Goal: Transaction & Acquisition: Book appointment/travel/reservation

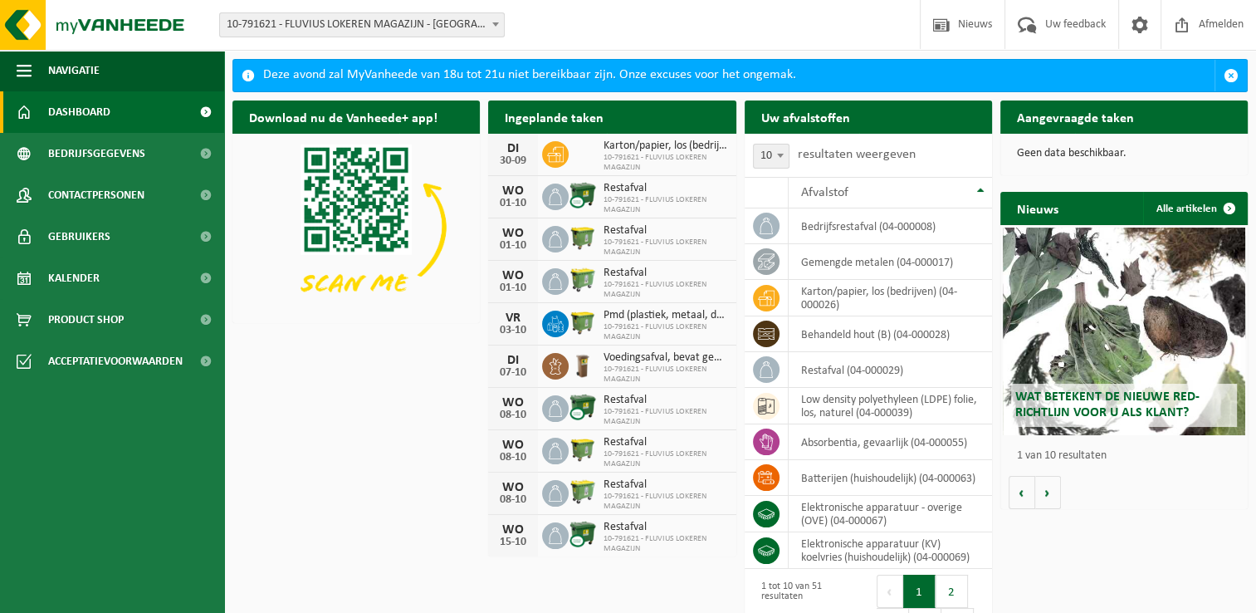
click at [1034, 151] on p "Geen data beschikbaar." at bounding box center [1124, 154] width 214 height 12
click at [136, 273] on link "Kalender" at bounding box center [112, 278] width 224 height 42
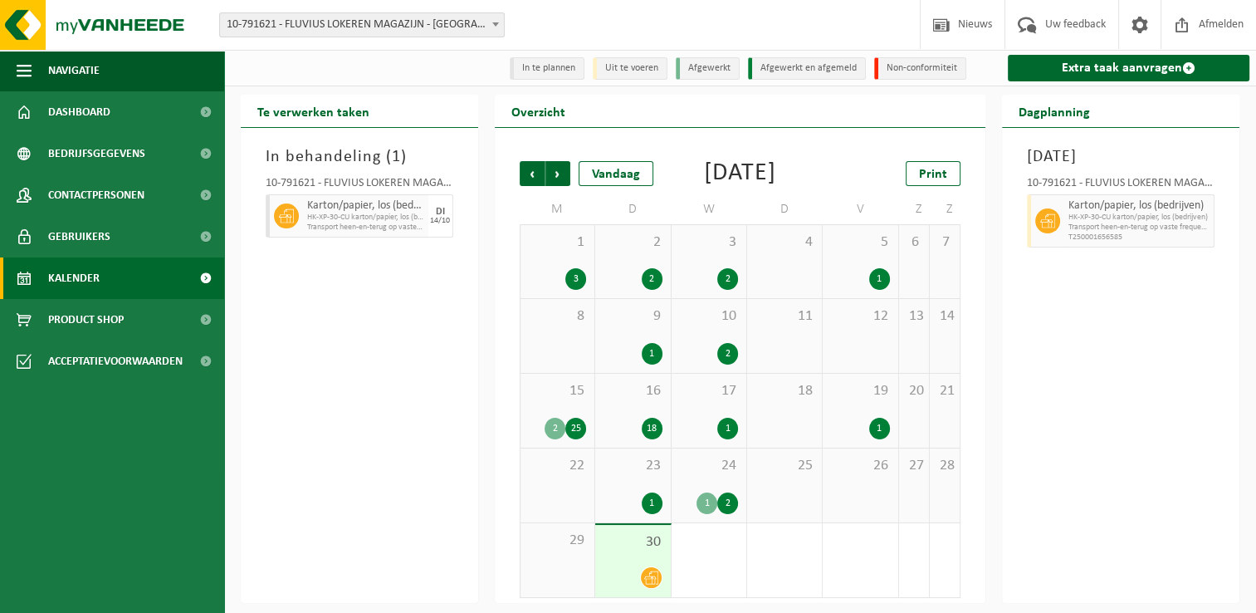
scroll to position [27, 0]
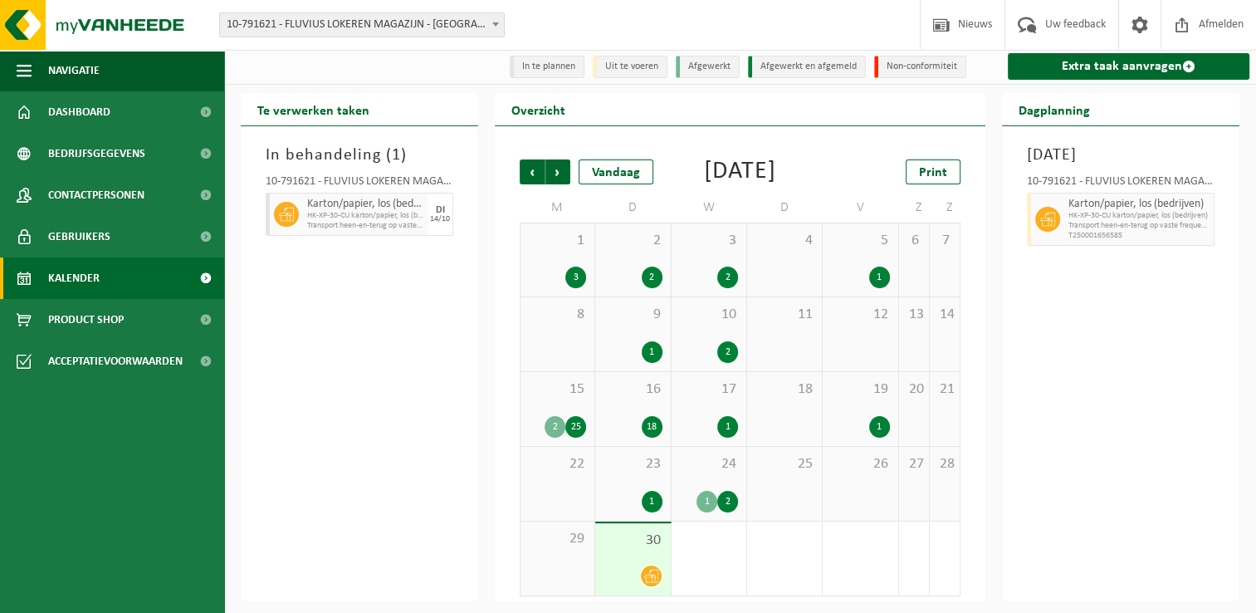
click at [627, 553] on div "30" at bounding box center [632, 559] width 75 height 72
drag, startPoint x: 628, startPoint y: 547, endPoint x: 315, endPoint y: 477, distance: 320.9
click at [315, 477] on div "In behandeling ( 1 ) 10-791621 - FLUVIUS LOKEREN MAGAZIJN - LOKEREN Karton/papi…" at bounding box center [359, 363] width 237 height 475
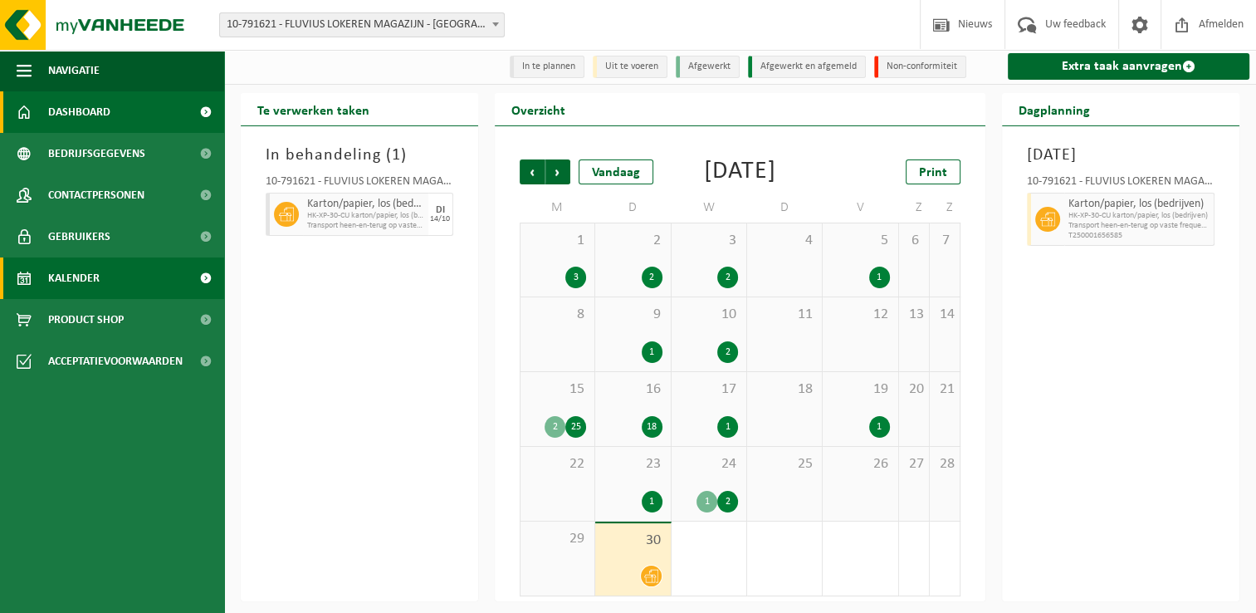
click at [113, 100] on link "Dashboard" at bounding box center [112, 112] width 224 height 42
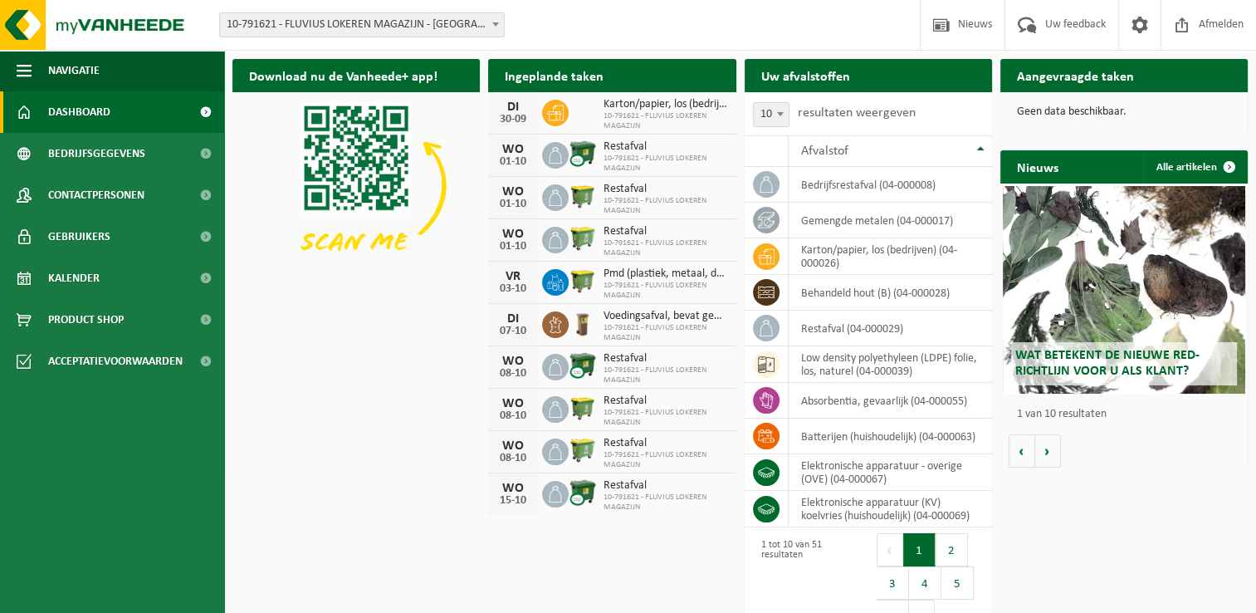
click at [950, 56] on div "Uw afvalstoffen Ophaling aanvragen 10 25 50 100 10 resultaten weergeven Afvalst…" at bounding box center [869, 349] width 256 height 596
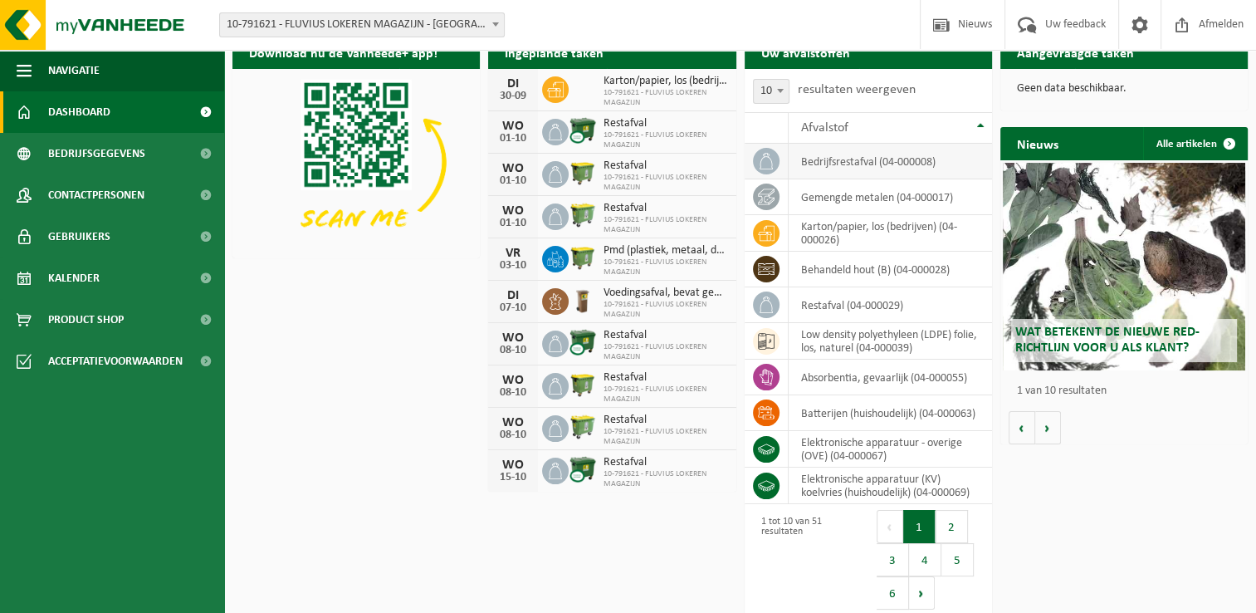
scroll to position [33, 0]
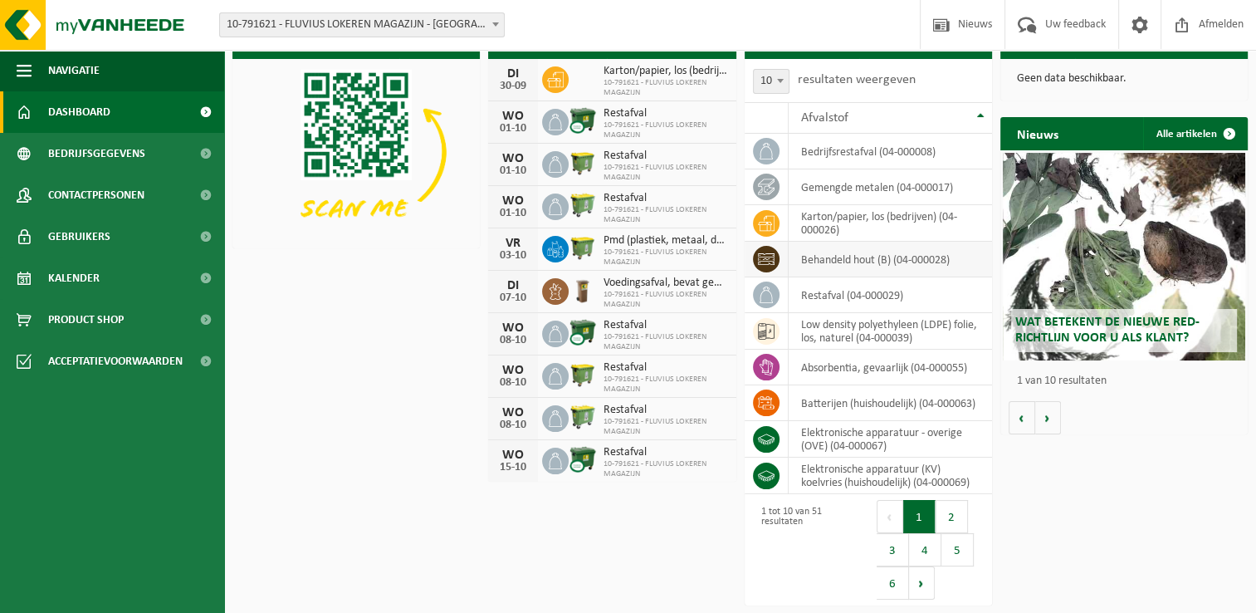
click at [910, 262] on td "behandeld hout (B) (04-000028)" at bounding box center [890, 260] width 203 height 36
click at [761, 262] on icon at bounding box center [766, 259] width 17 height 17
click at [957, 514] on button "2" at bounding box center [952, 516] width 32 height 33
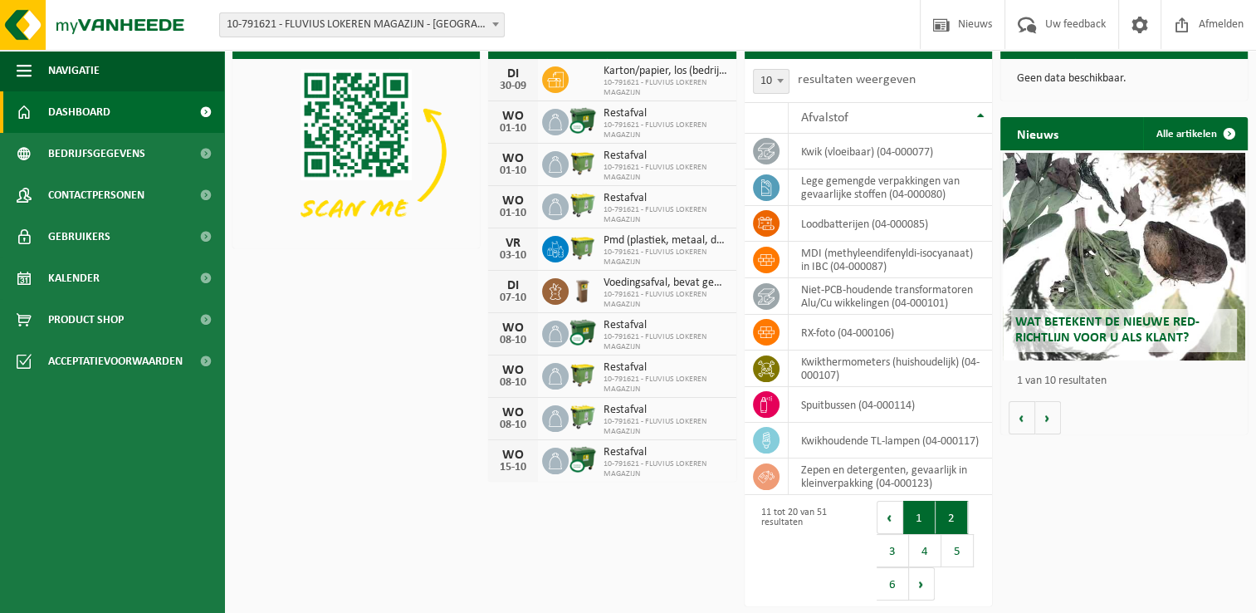
click at [920, 518] on button "1" at bounding box center [919, 517] width 32 height 33
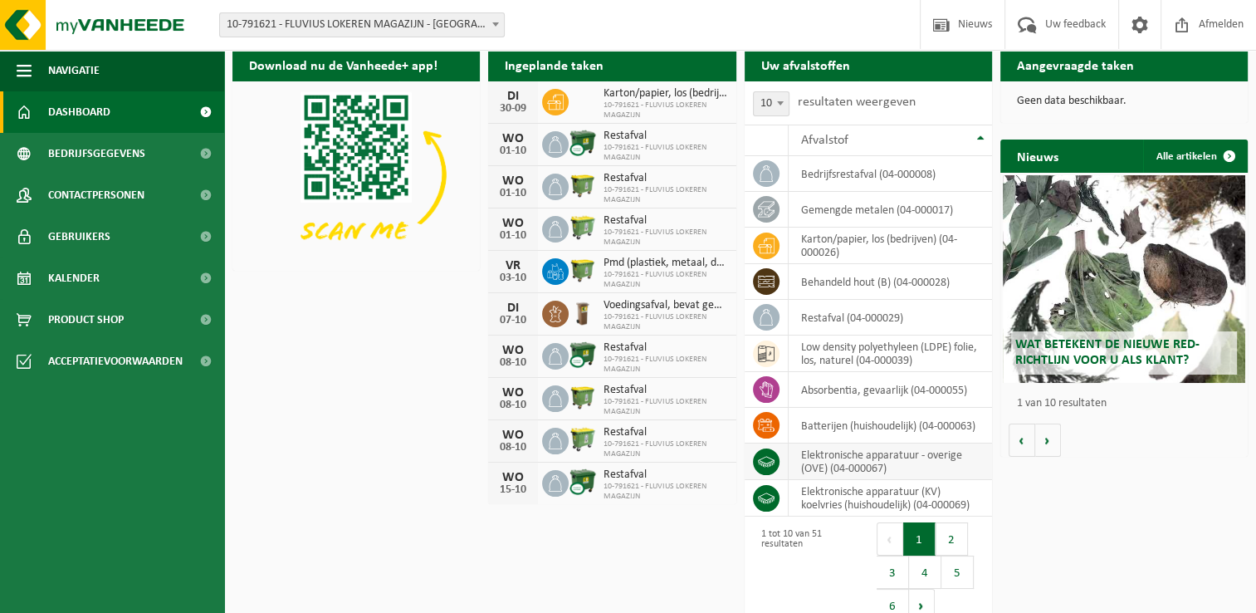
scroll to position [0, 0]
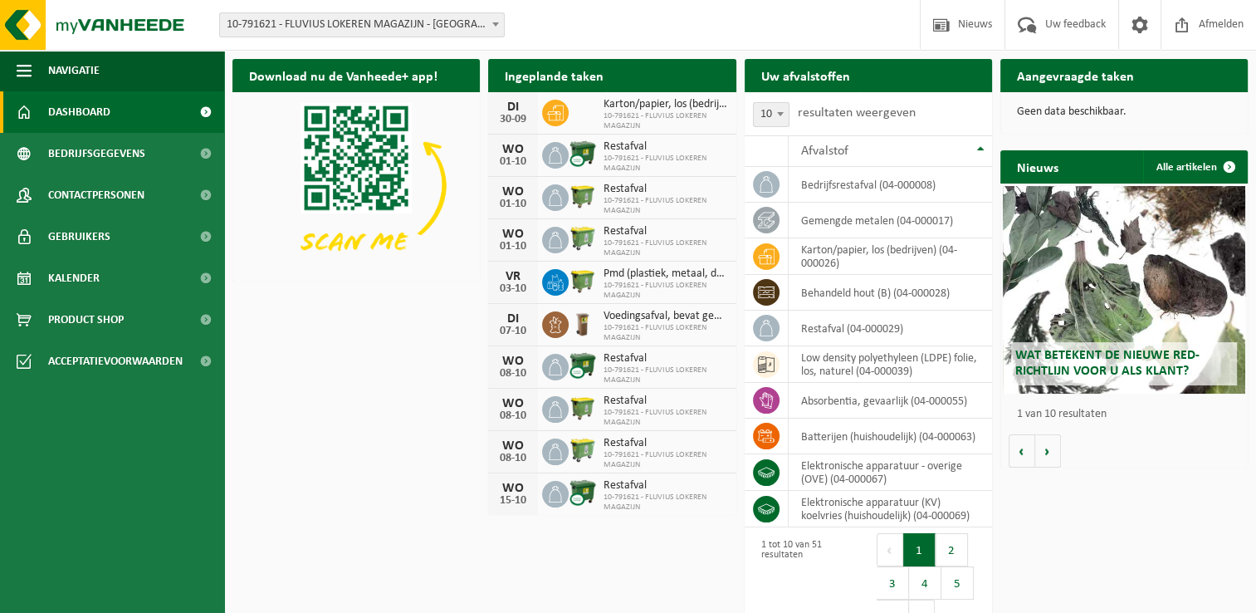
click at [565, 75] on h2 "Ingeplande taken" at bounding box center [554, 75] width 132 height 32
click at [1060, 61] on h2 "Aangevraagde taken" at bounding box center [1076, 75] width 150 height 32
click at [1061, 69] on h2 "Aangevraagde taken" at bounding box center [1076, 75] width 150 height 32
click at [1061, 107] on p "Geen data beschikbaar." at bounding box center [1124, 112] width 214 height 12
click at [28, 68] on span "button" at bounding box center [24, 71] width 15 height 42
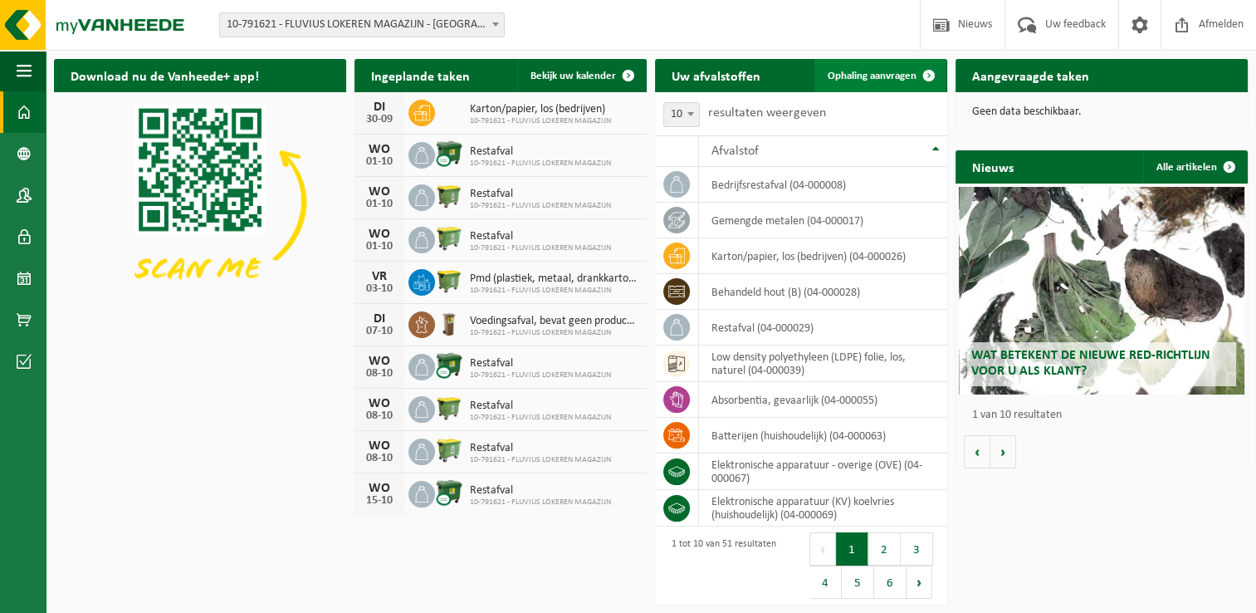
click at [877, 78] on span "Ophaling aanvragen" at bounding box center [872, 76] width 89 height 11
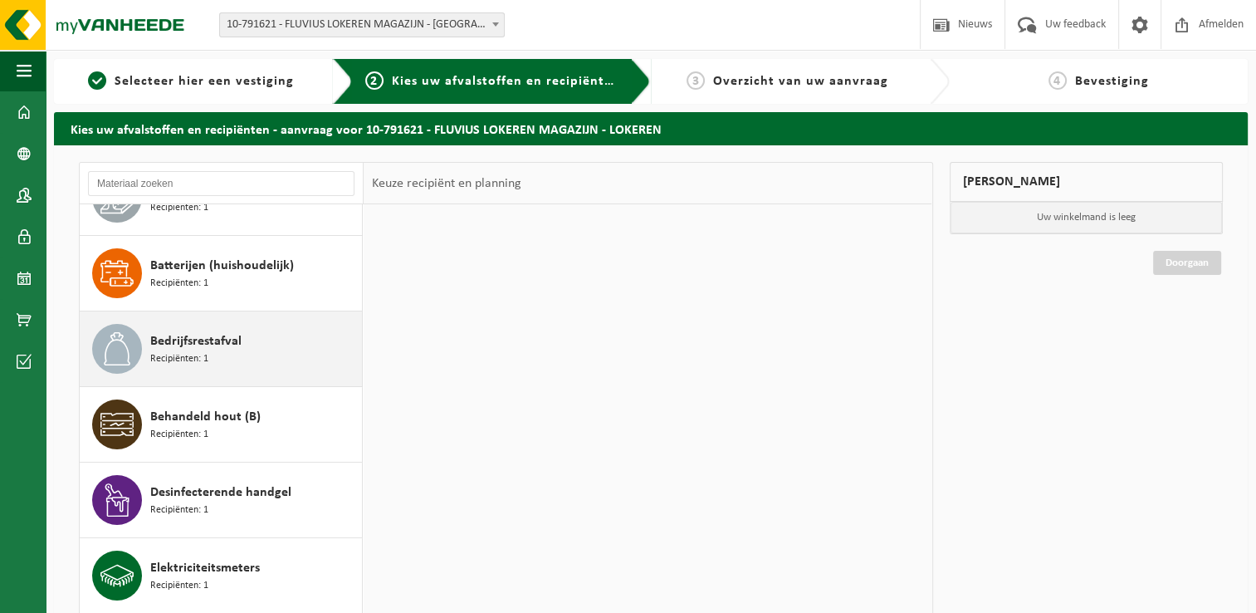
scroll to position [249, 0]
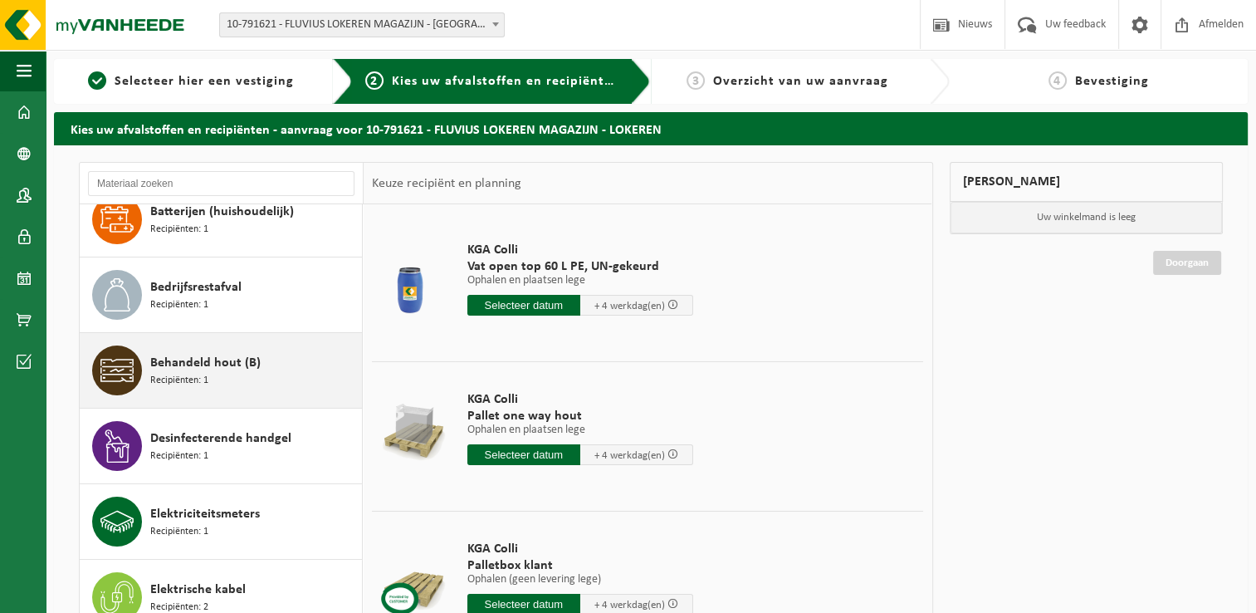
click at [223, 370] on span "Behandeld hout (B)" at bounding box center [205, 363] width 110 height 20
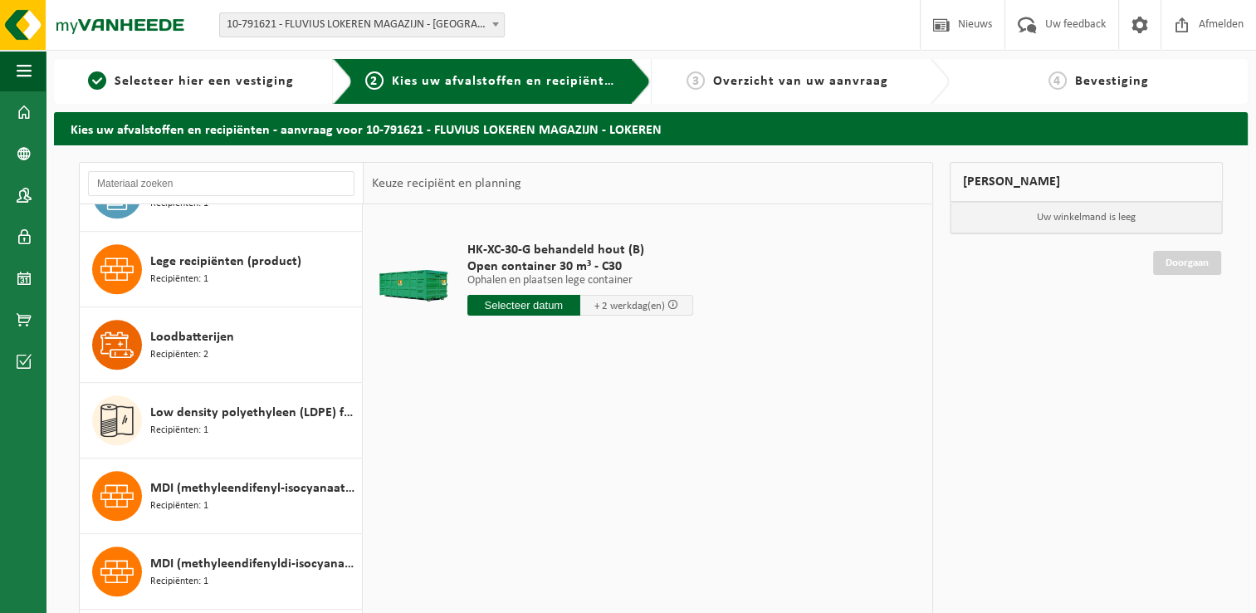
scroll to position [1955, 0]
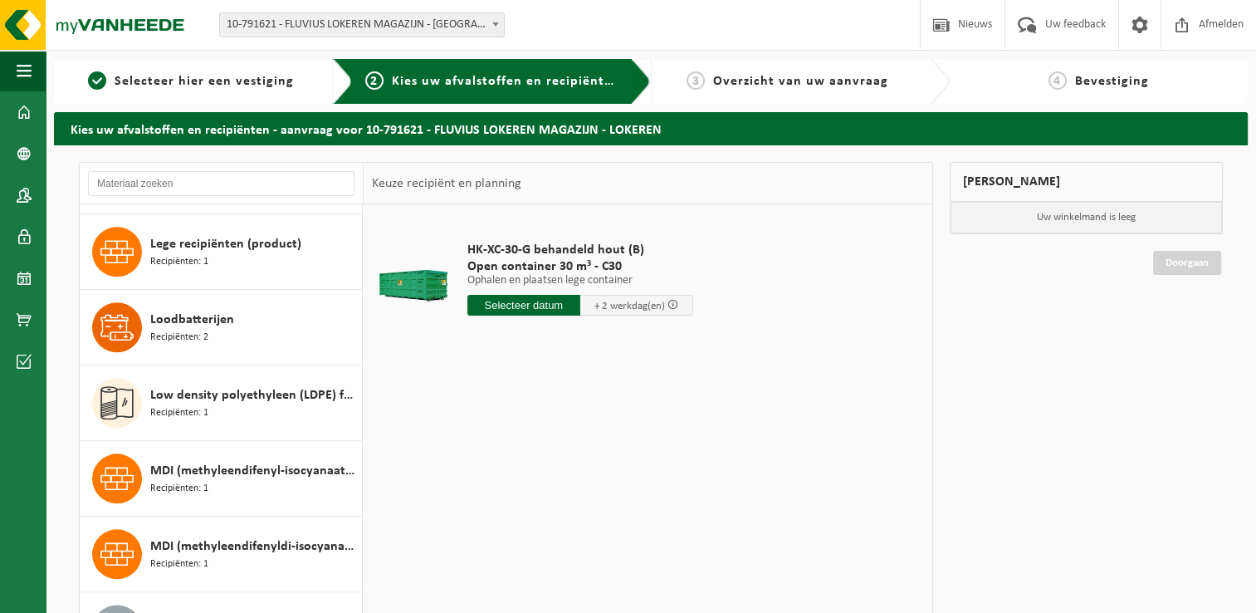
click at [511, 298] on input "text" at bounding box center [523, 305] width 113 height 21
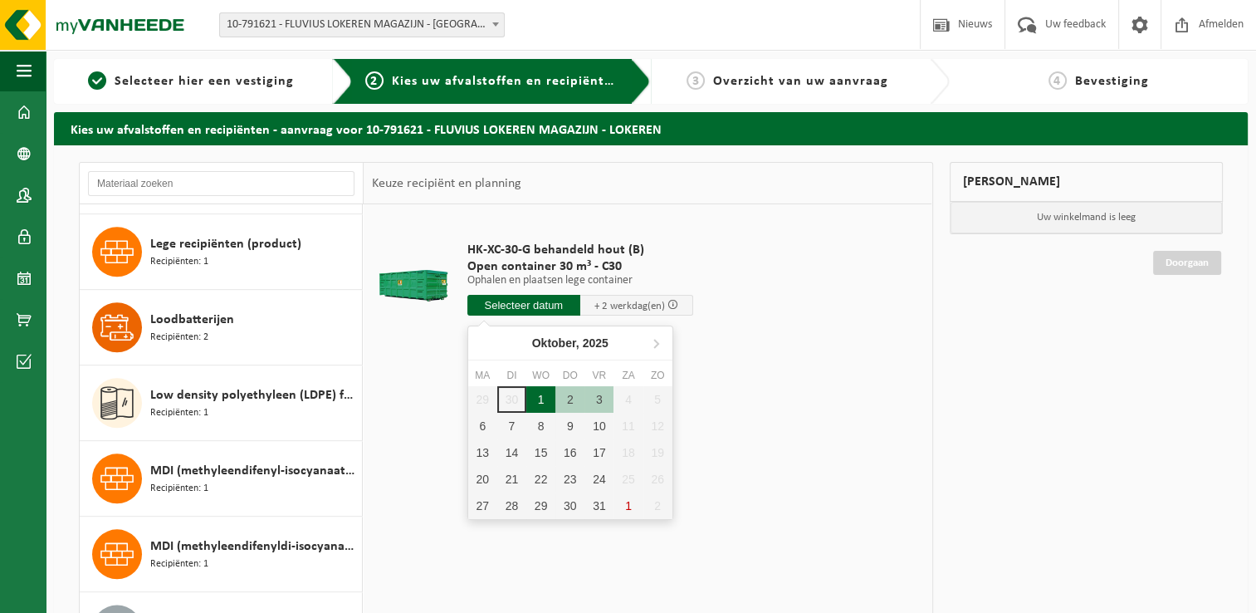
click at [539, 398] on div "1" at bounding box center [540, 399] width 29 height 27
type input "Van 2025-10-01"
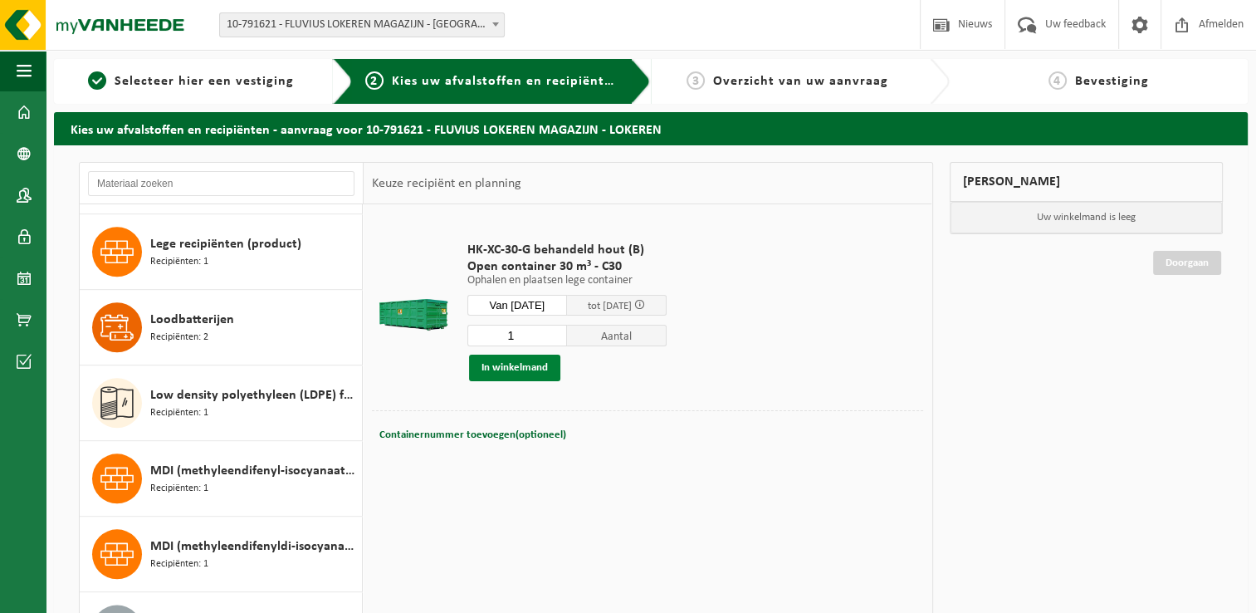
click at [525, 368] on button "In winkelmand" at bounding box center [514, 368] width 91 height 27
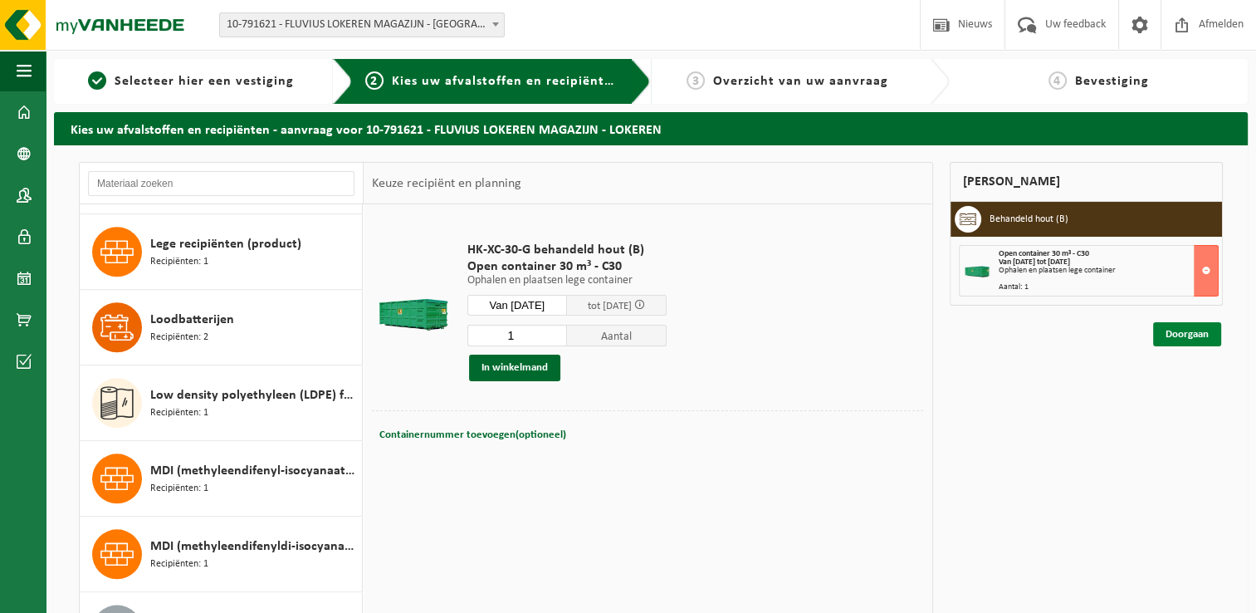
click at [1174, 339] on link "Doorgaan" at bounding box center [1187, 334] width 68 height 24
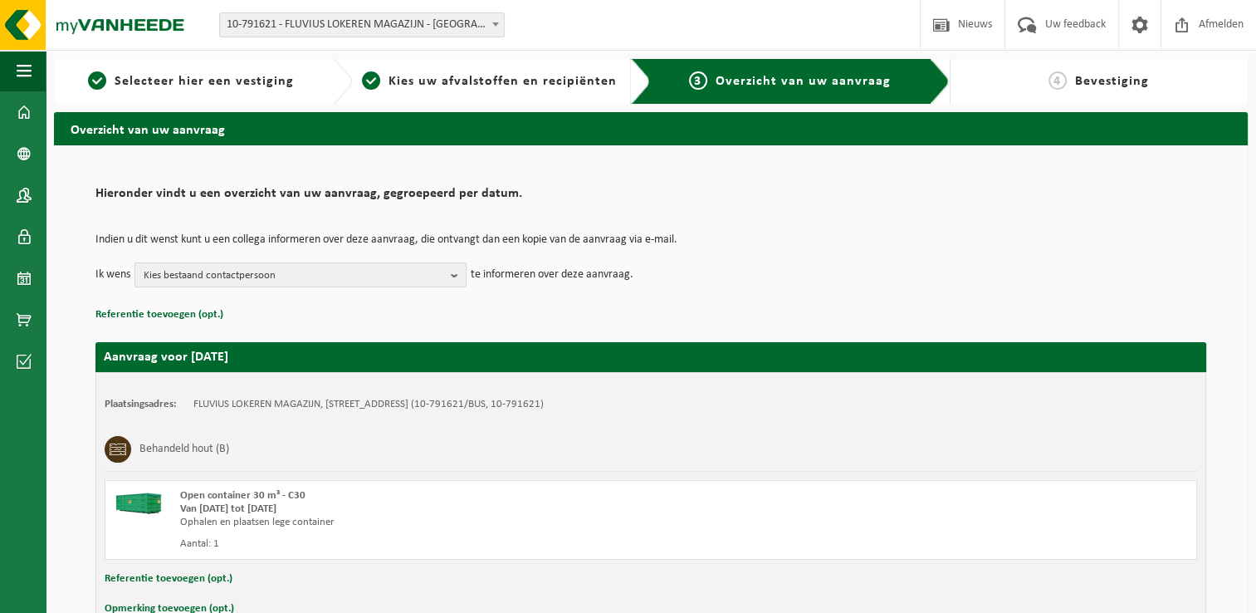
click at [423, 273] on span "Kies bestaand contactpersoon" at bounding box center [294, 275] width 301 height 25
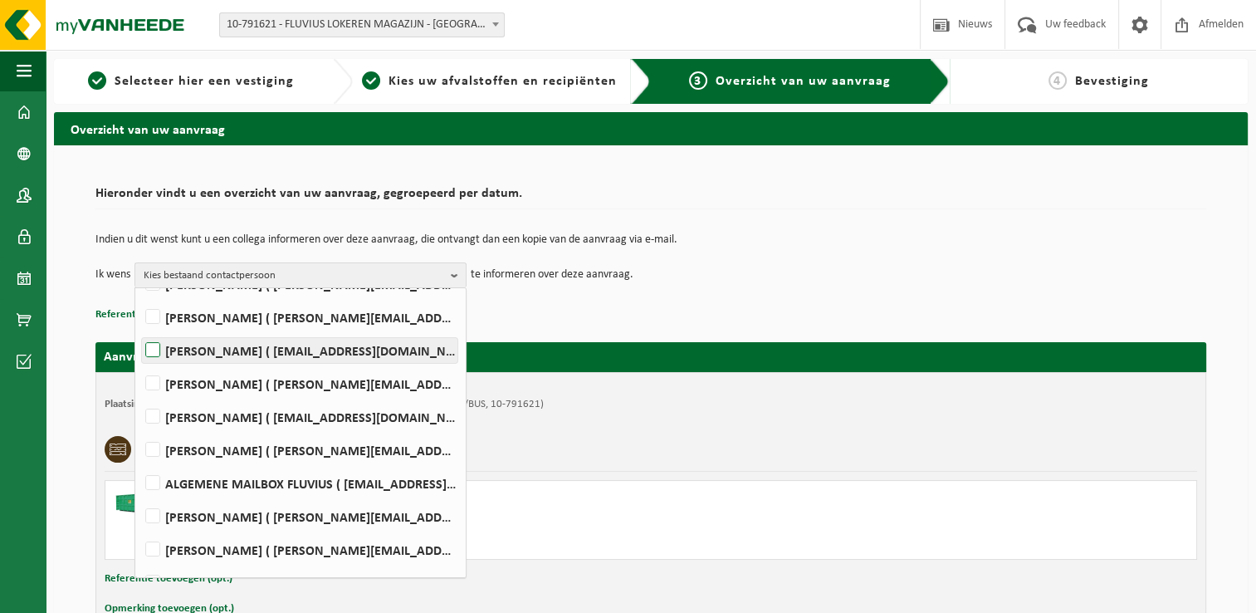
scroll to position [166, 0]
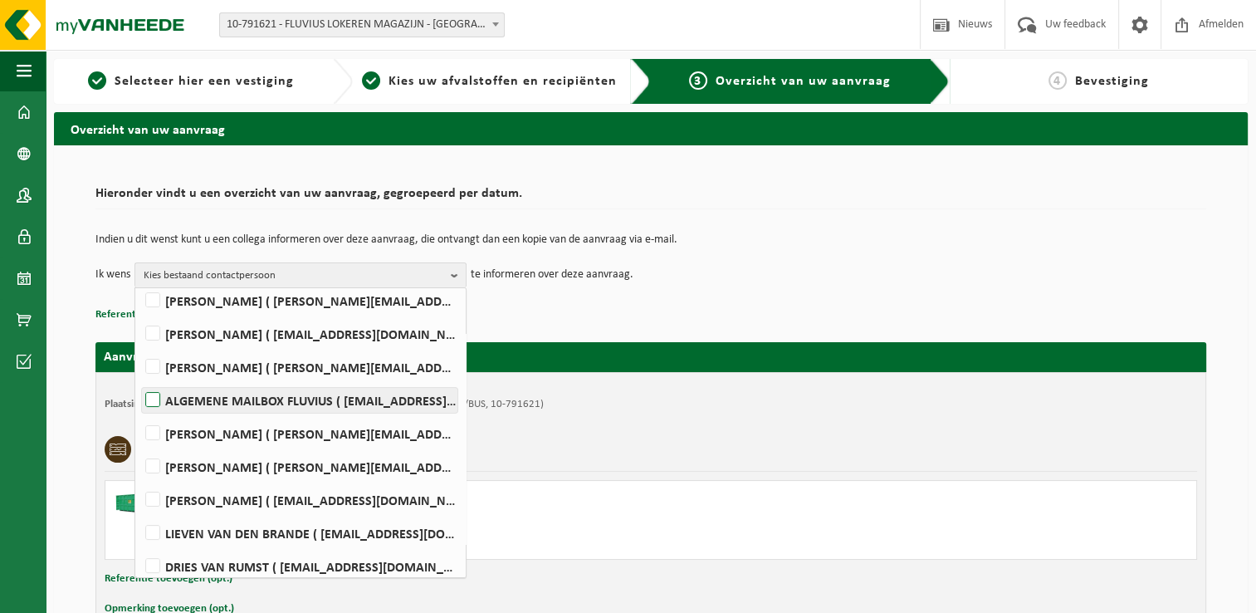
click at [153, 394] on label "ALGEMENE MAILBOX FLUVIUS ( fluvius-logistiek-afvalbeheer@fluvius.be )" at bounding box center [300, 400] width 316 height 25
click at [139, 379] on input "ALGEMENE MAILBOX FLUVIUS ( fluvius-logistiek-afvalbeheer@fluvius.be )" at bounding box center [139, 379] width 1 height 1
checkbox input "true"
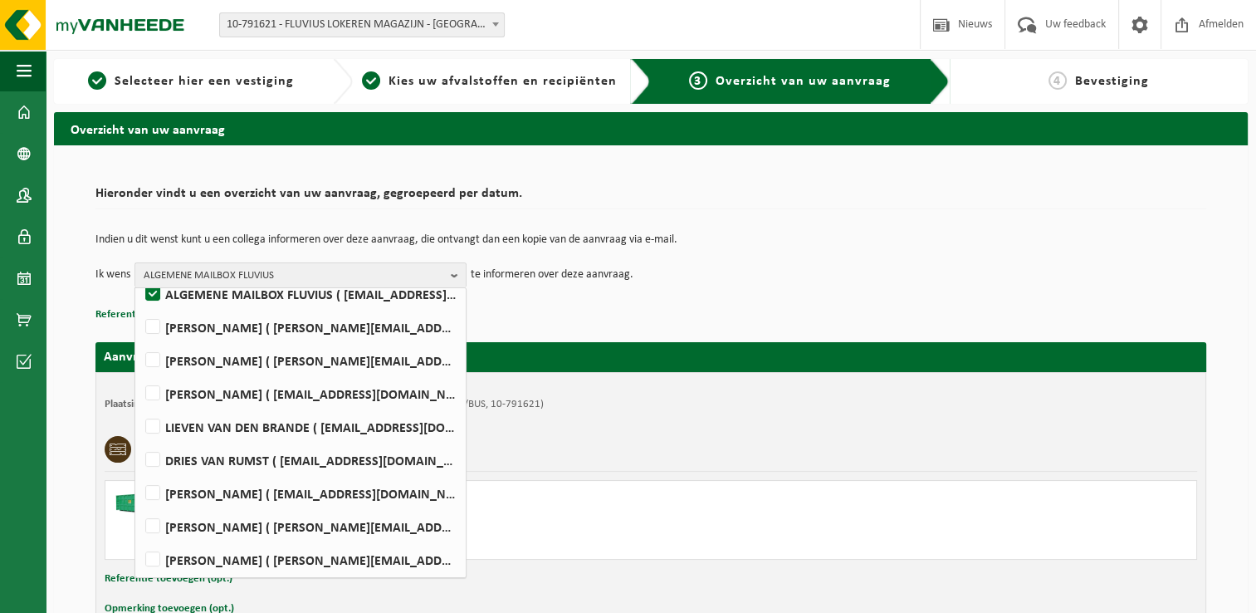
scroll to position [273, 0]
click at [150, 390] on label "JORIS VAN DEN BRANDE ( joris.vandenbrande@fluvius.be )" at bounding box center [300, 392] width 316 height 25
click at [139, 372] on input "JORIS VAN DEN BRANDE ( joris.vandenbrande@fluvius.be )" at bounding box center [139, 371] width 1 height 1
checkbox input "true"
click at [153, 457] on label "DRIES VAN RUMST ( dries.vanrumst@fluvius.be )" at bounding box center [300, 459] width 316 height 25
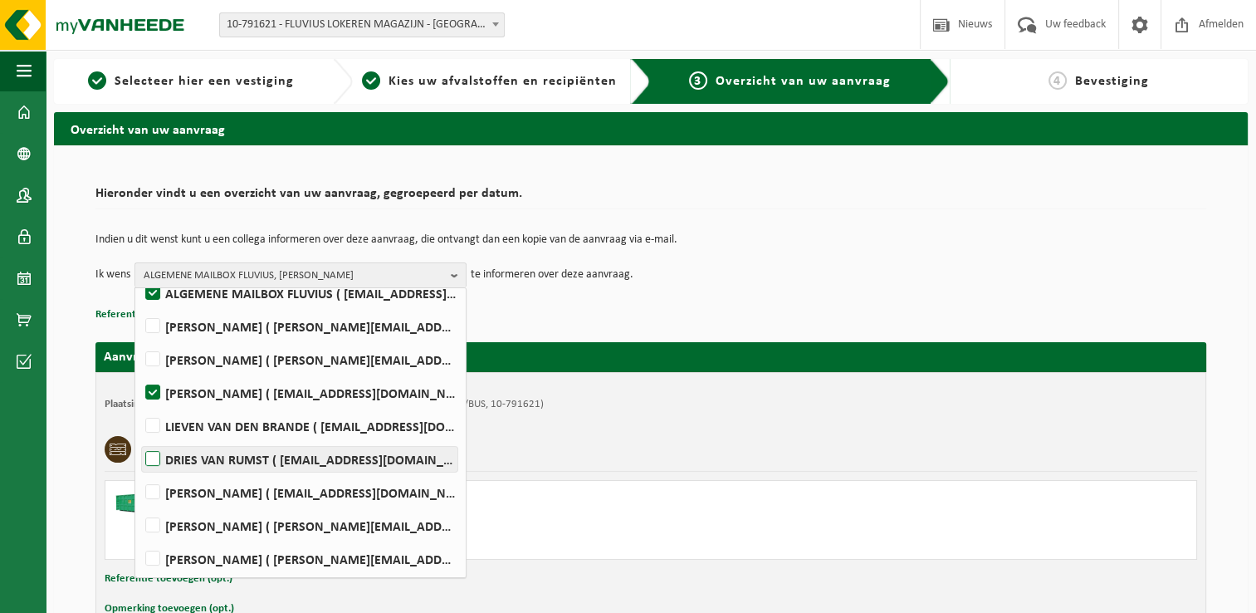
click at [139, 438] on input "DRIES VAN RUMST ( dries.vanrumst@fluvius.be )" at bounding box center [139, 438] width 1 height 1
checkbox input "true"
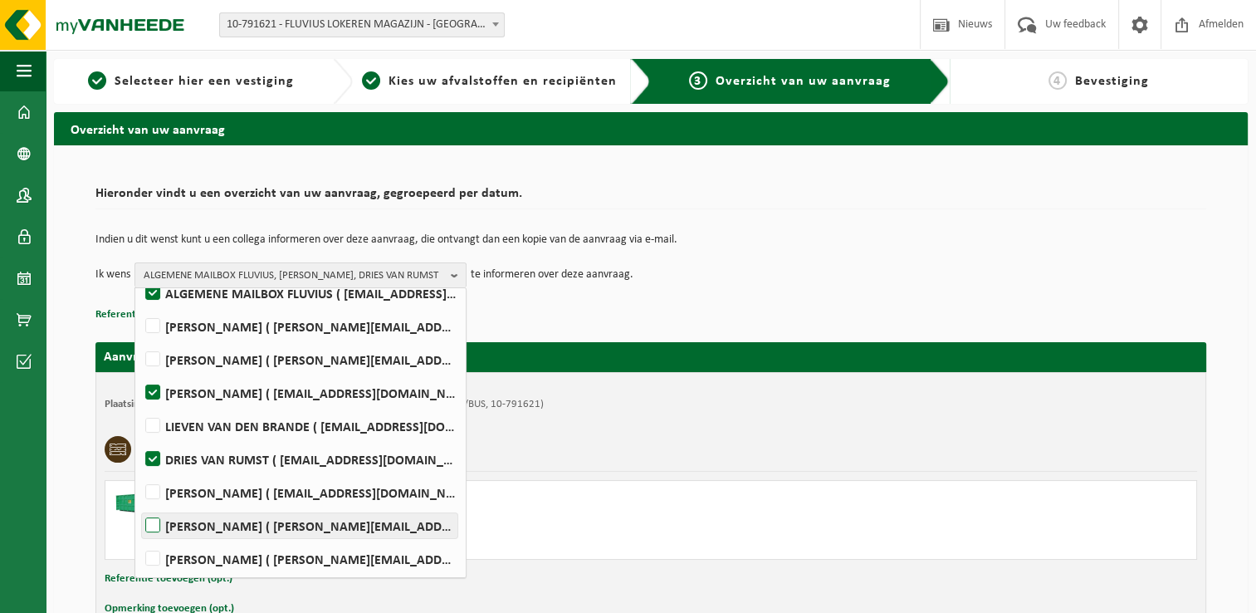
click at [149, 524] on label "MARIJN VERCAUTEREN ( marijn.vercauteren@fluvius.be )" at bounding box center [300, 525] width 316 height 25
click at [139, 505] on input "MARIJN VERCAUTEREN ( marijn.vercauteren@fluvius.be )" at bounding box center [139, 504] width 1 height 1
checkbox input "true"
click at [720, 297] on div "Indien u dit wenst kunt u een collega informeren over deze aanvraag, die ontvan…" at bounding box center [650, 261] width 1111 height 86
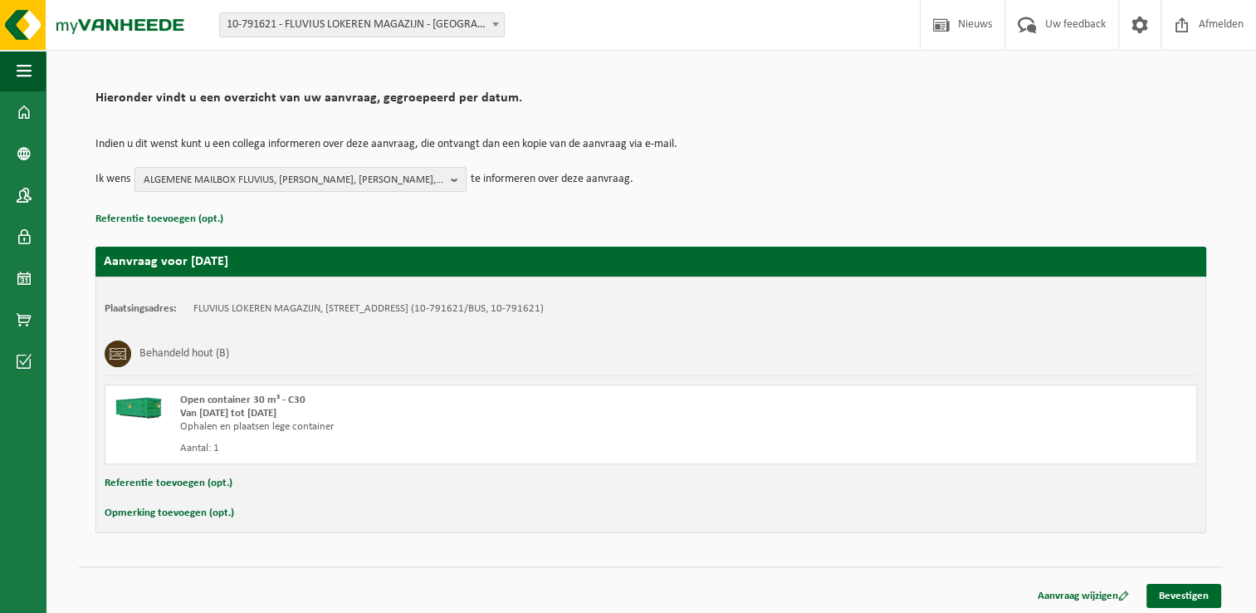
scroll to position [98, 0]
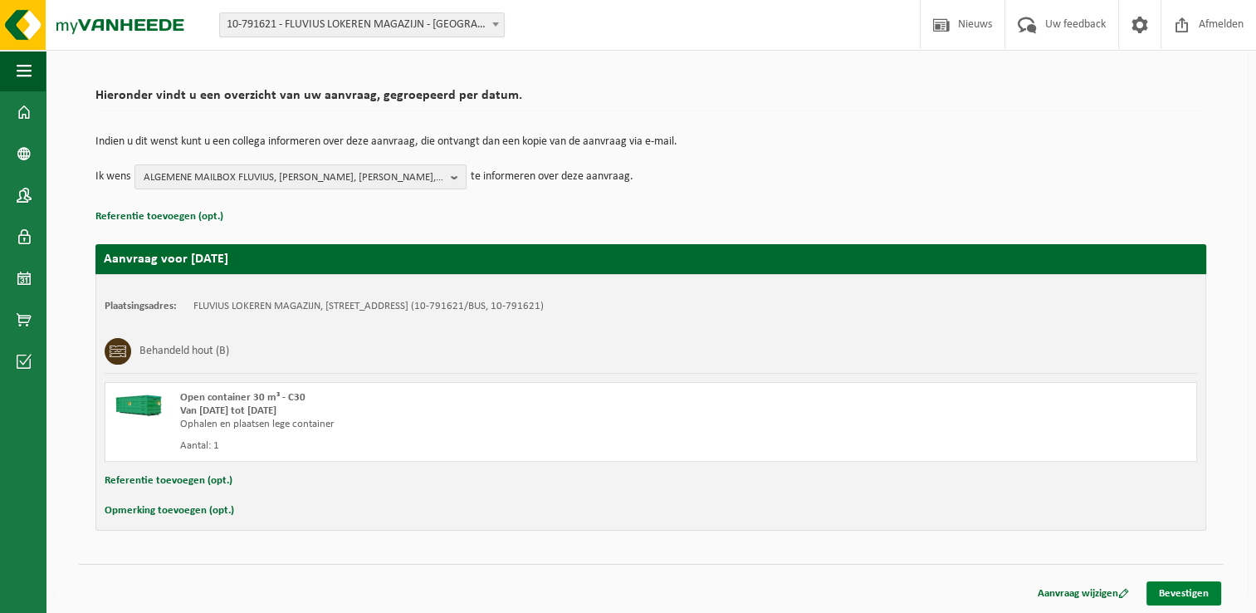
click at [1176, 589] on link "Bevestigen" at bounding box center [1184, 593] width 75 height 24
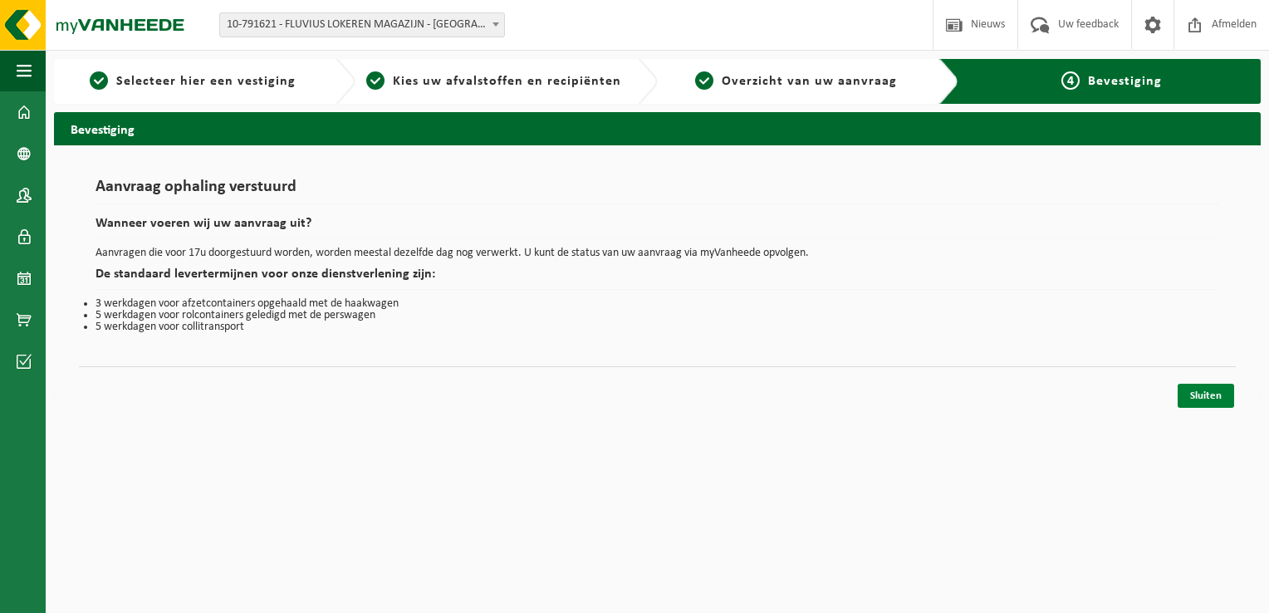
click at [1207, 389] on link "Sluiten" at bounding box center [1205, 396] width 56 height 24
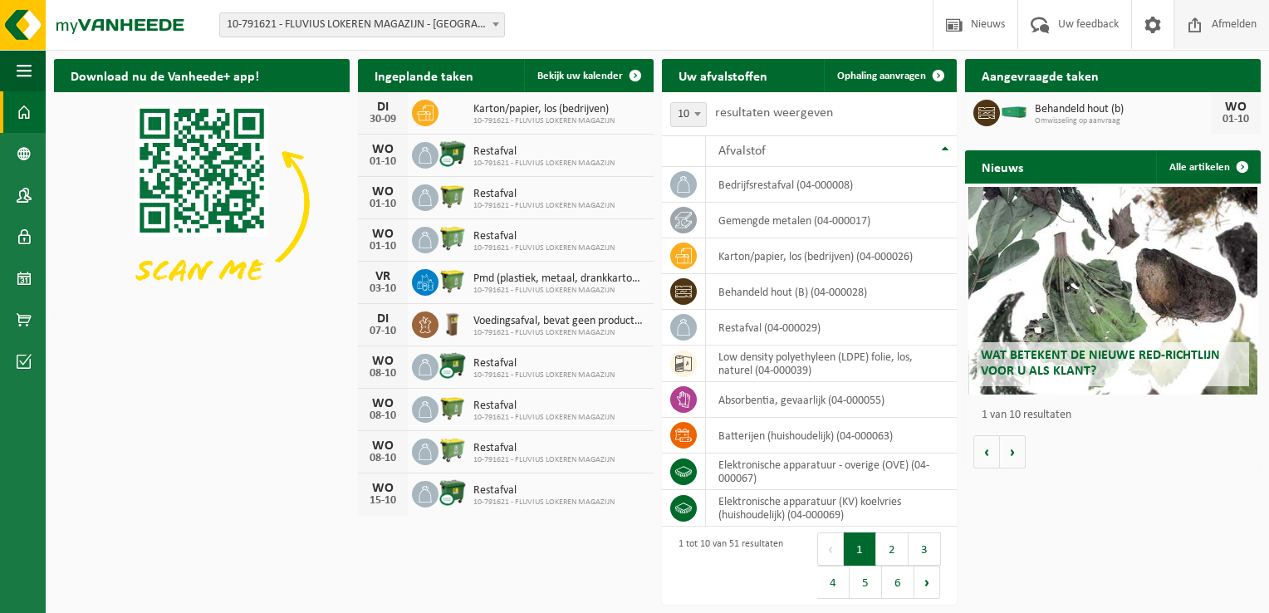
click at [1246, 26] on span "Afmelden" at bounding box center [1233, 24] width 53 height 49
